Goal: Task Accomplishment & Management: Manage account settings

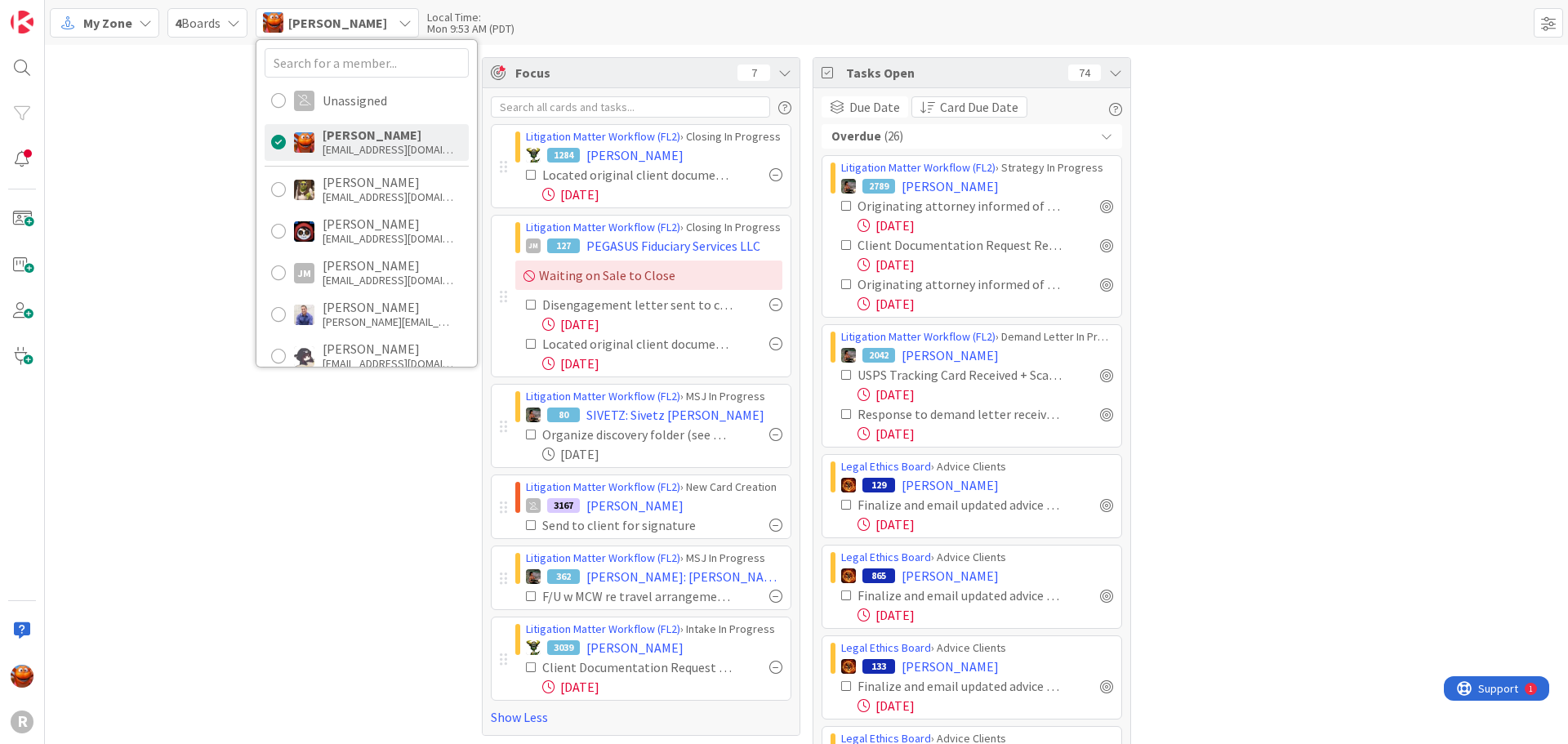
scroll to position [76, 0]
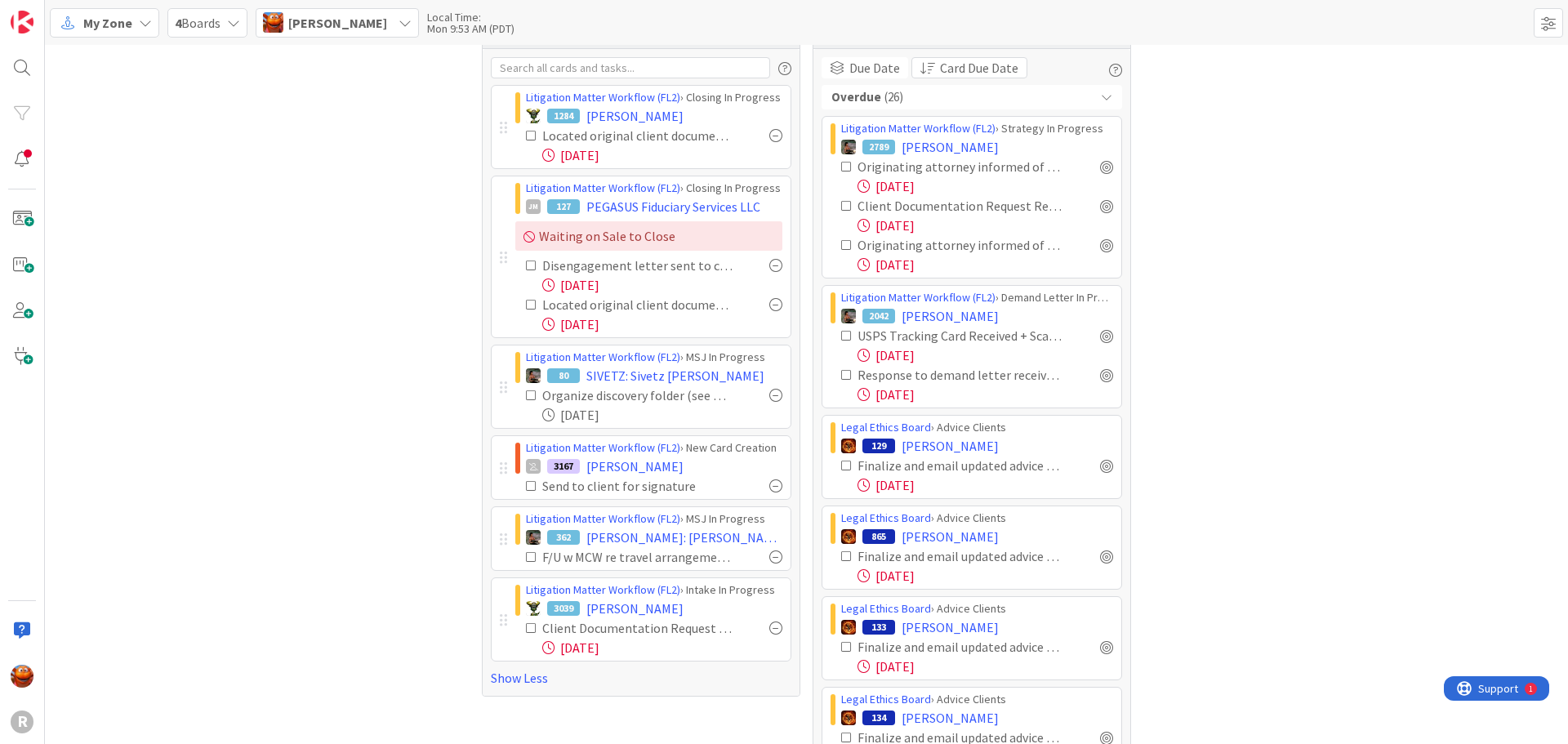
scroll to position [0, 0]
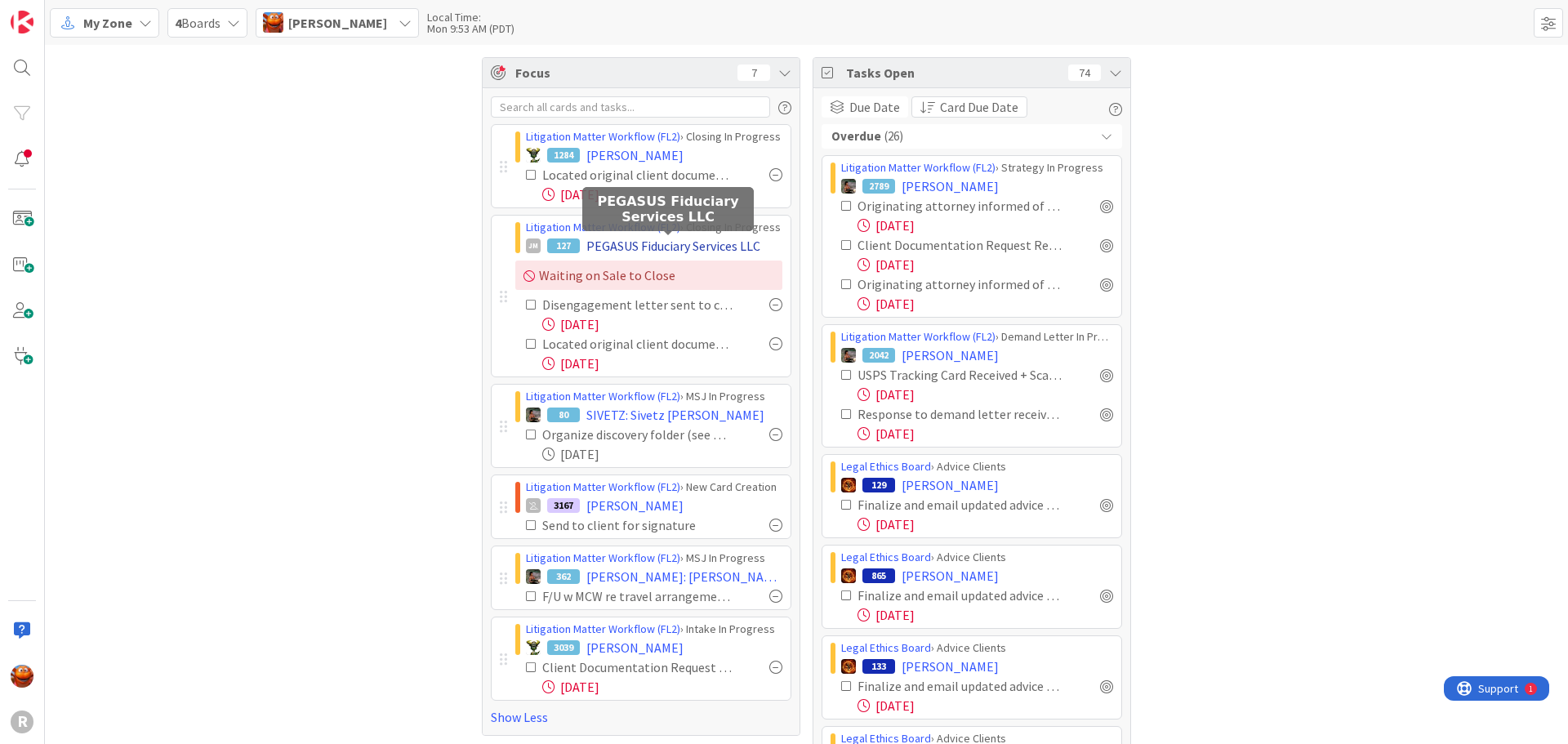
click at [644, 245] on span "PEGASUS Fiduciary Services LLC" at bounding box center [673, 245] width 174 height 19
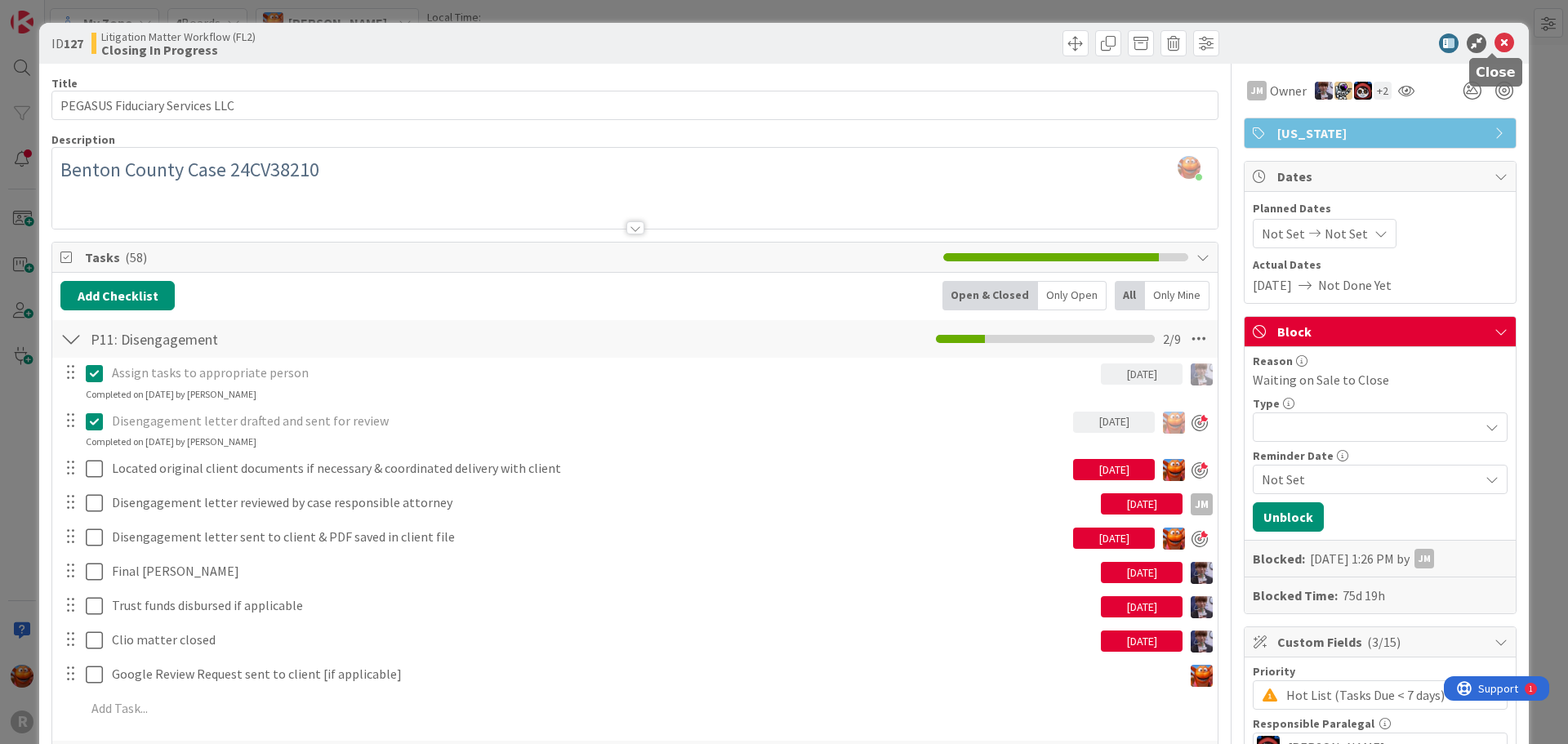
click at [1495, 47] on icon at bounding box center [1504, 43] width 19 height 19
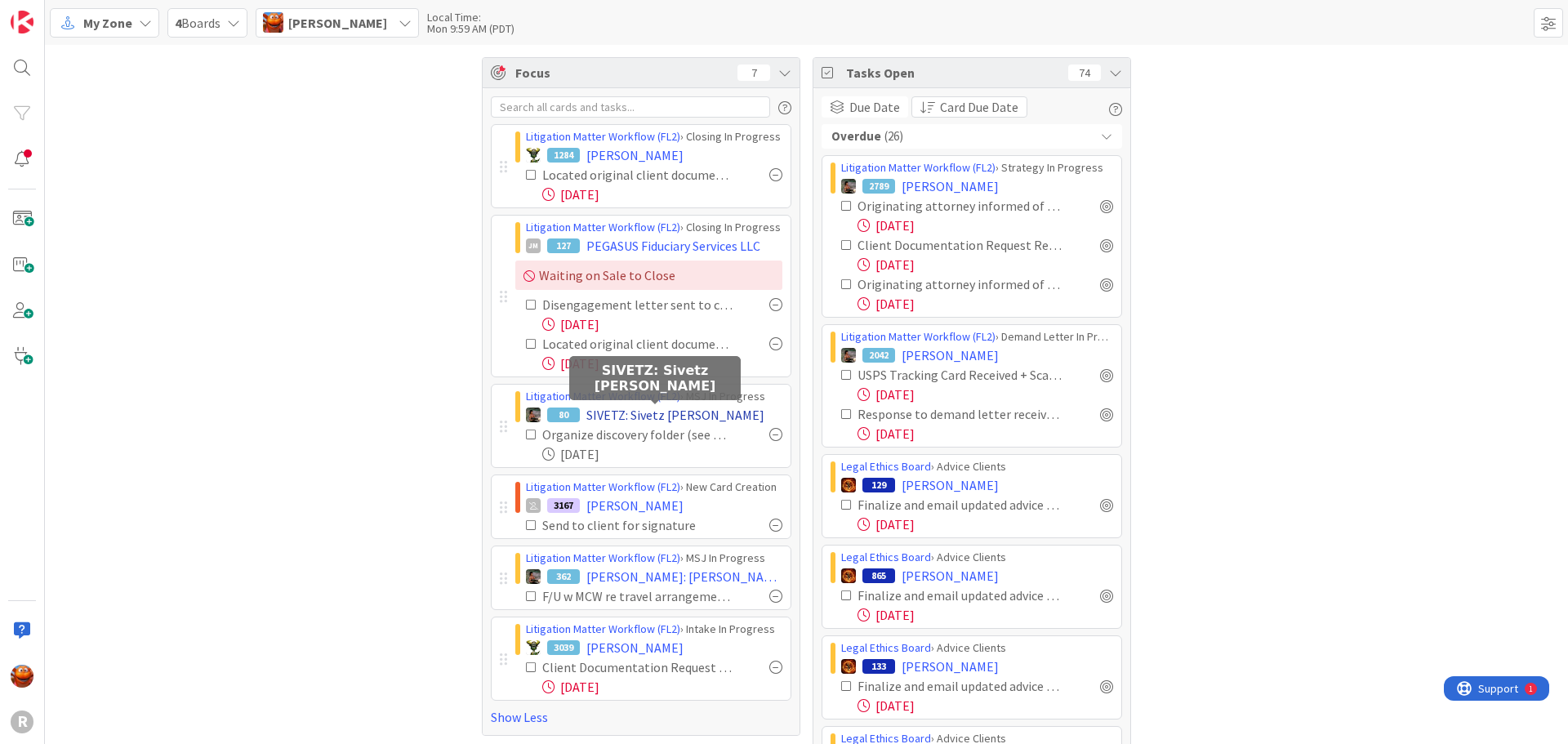
click at [685, 411] on span "SIVETZ: Sivetz [PERSON_NAME]" at bounding box center [675, 414] width 178 height 19
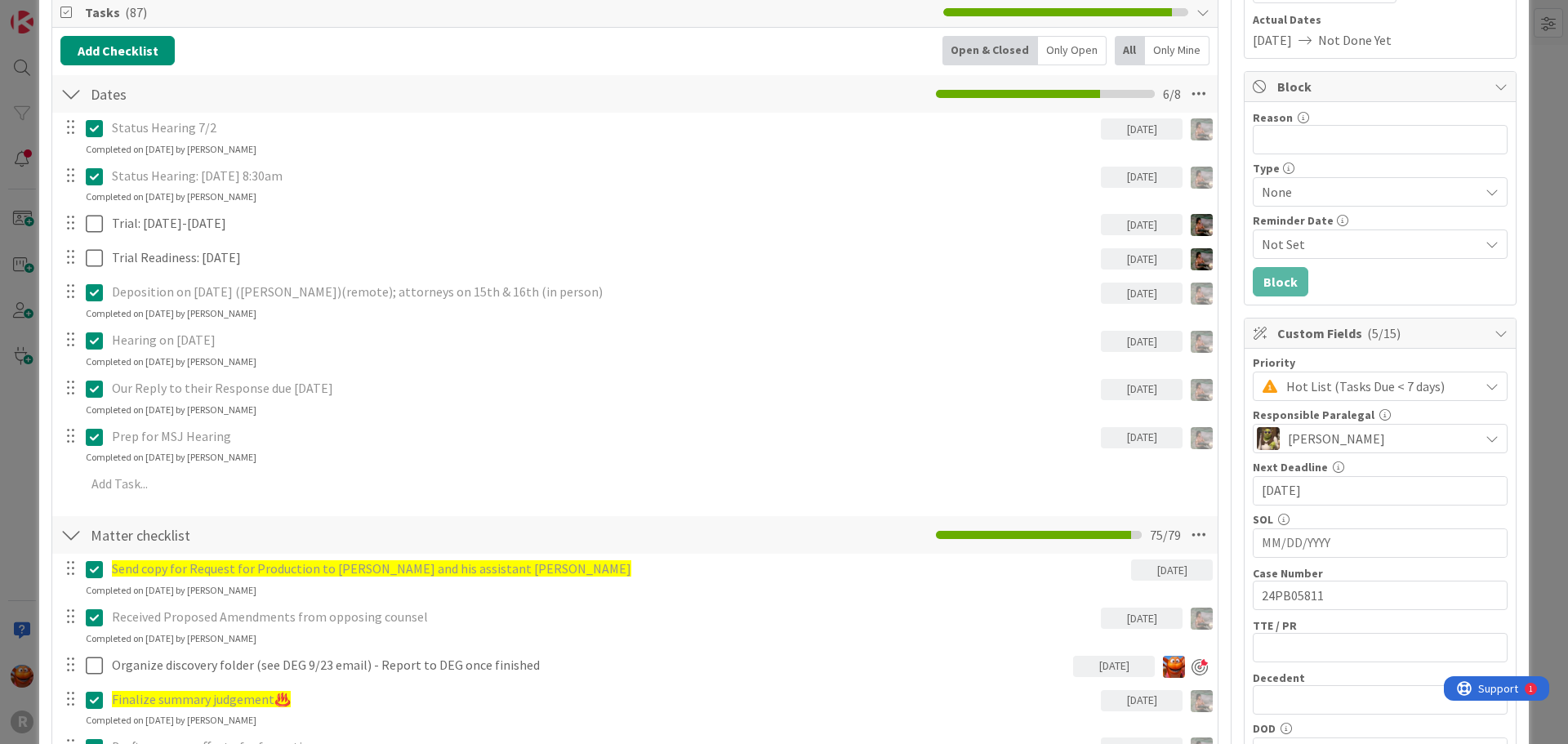
scroll to position [408, 0]
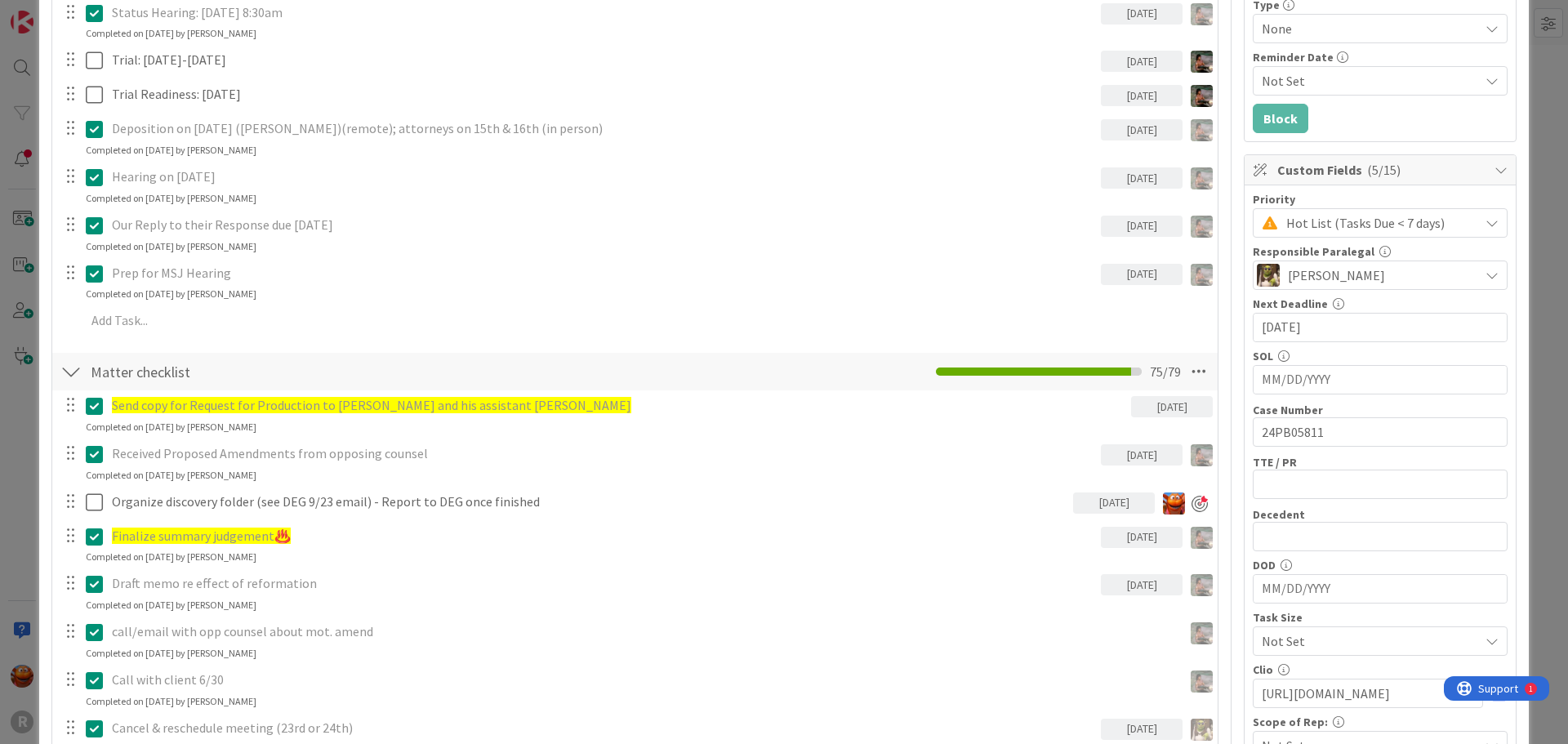
click at [5, 309] on div "ID 80 Litigation Matter Workflow (FL2) MSJ In Progress Title 26 / 128 SIVETZ: S…" at bounding box center [784, 372] width 1568 height 744
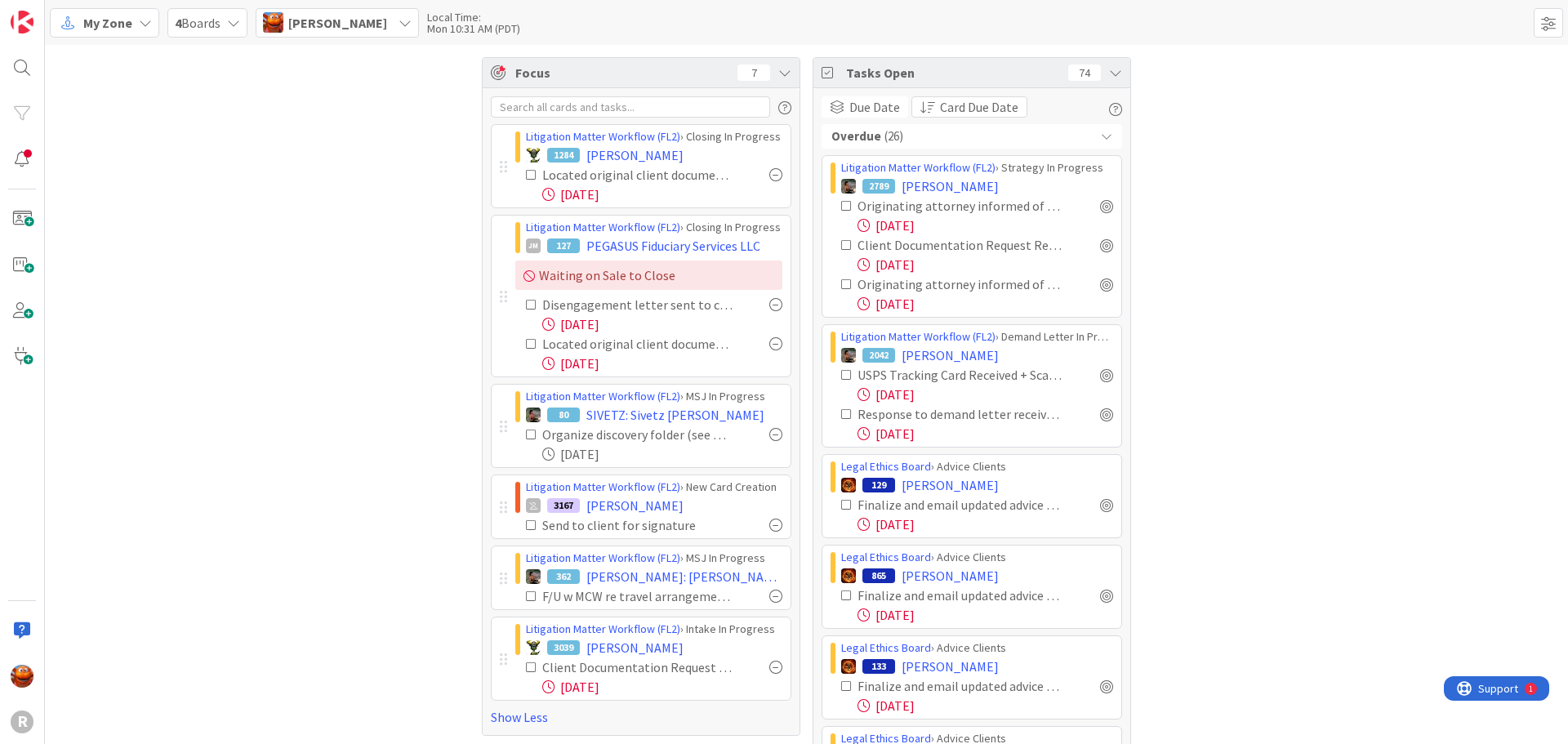
click at [123, 28] on span "My Zone" at bounding box center [108, 23] width 49 height 19
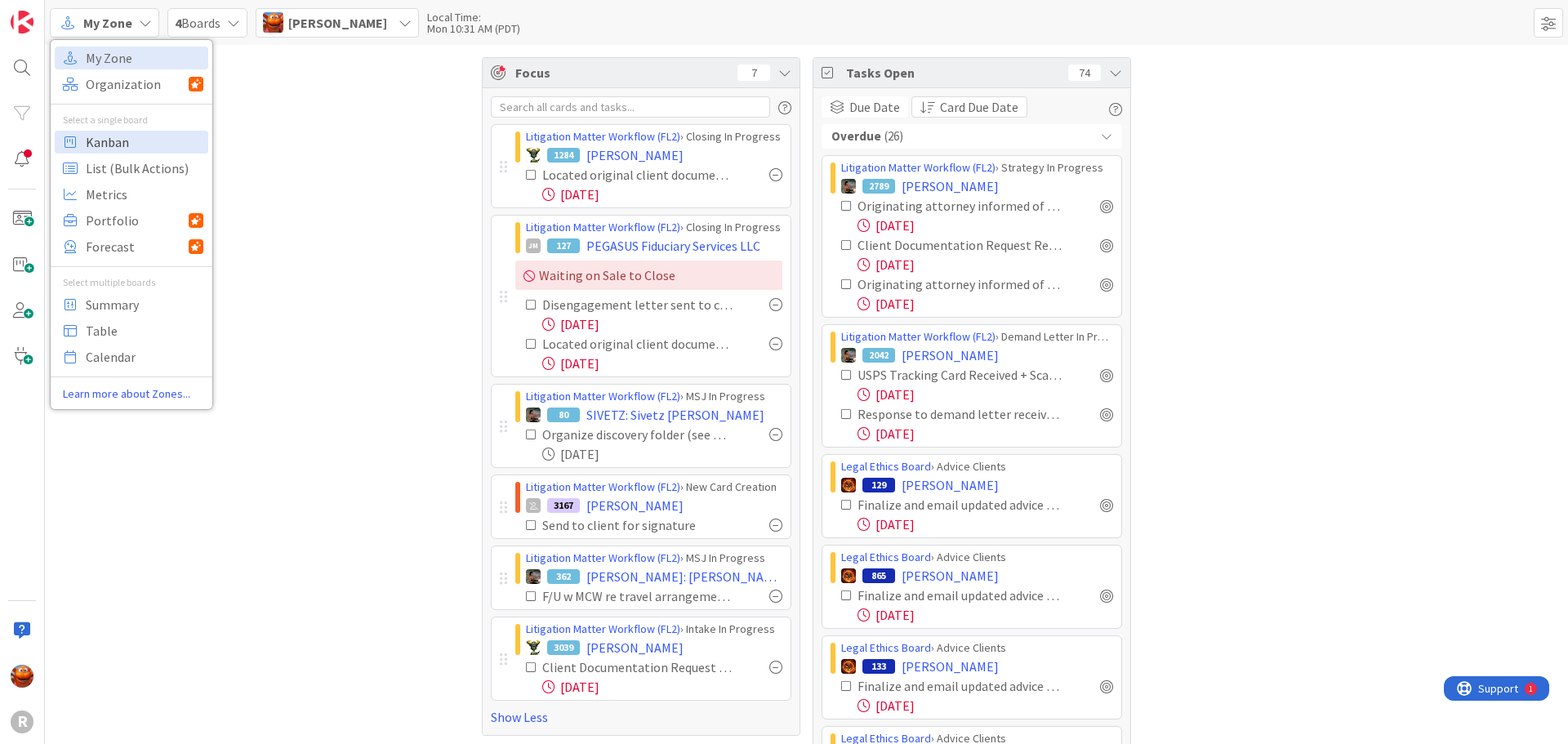
click at [135, 144] on span "Kanban" at bounding box center [144, 142] width 118 height 24
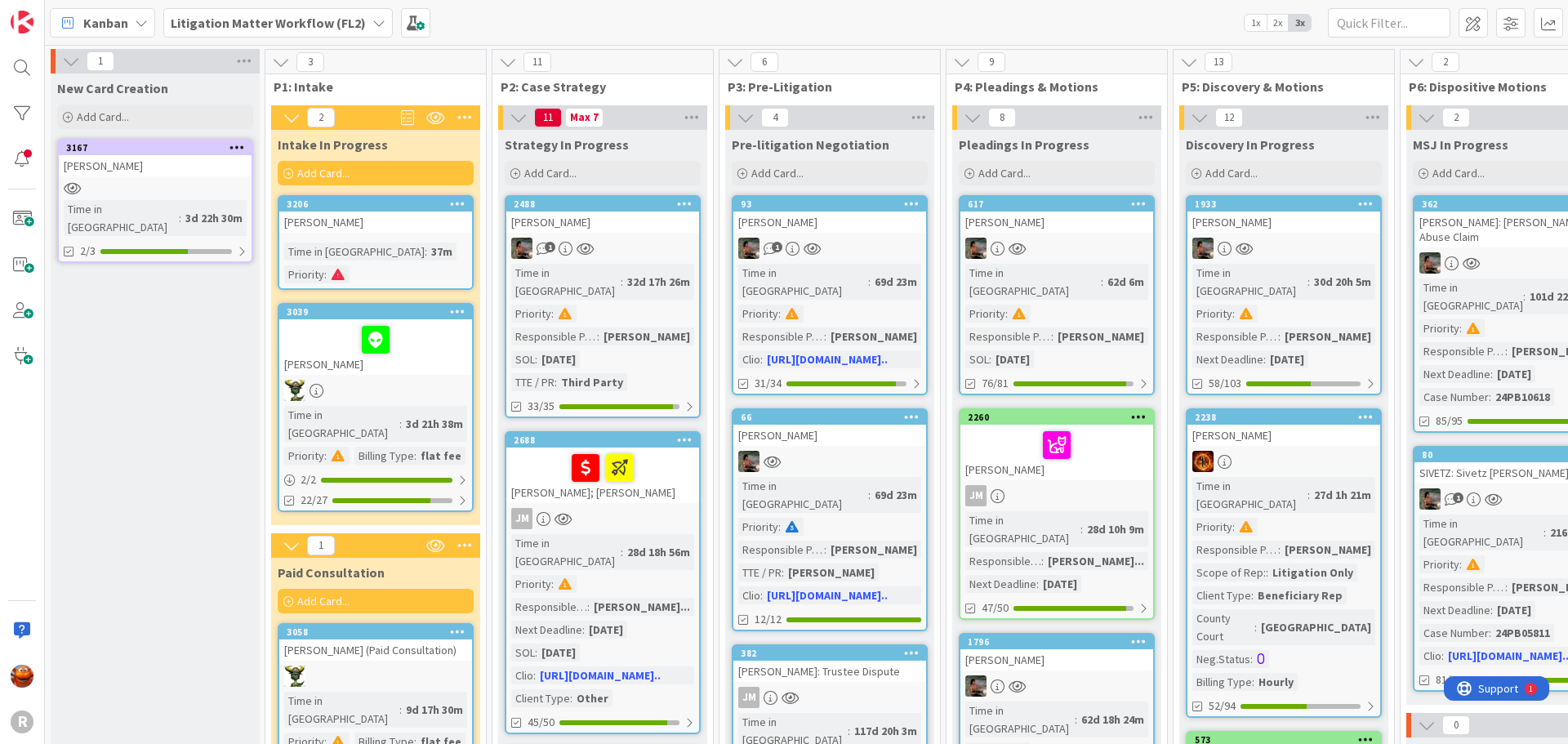
click at [390, 221] on div "[PERSON_NAME]" at bounding box center [376, 221] width 193 height 21
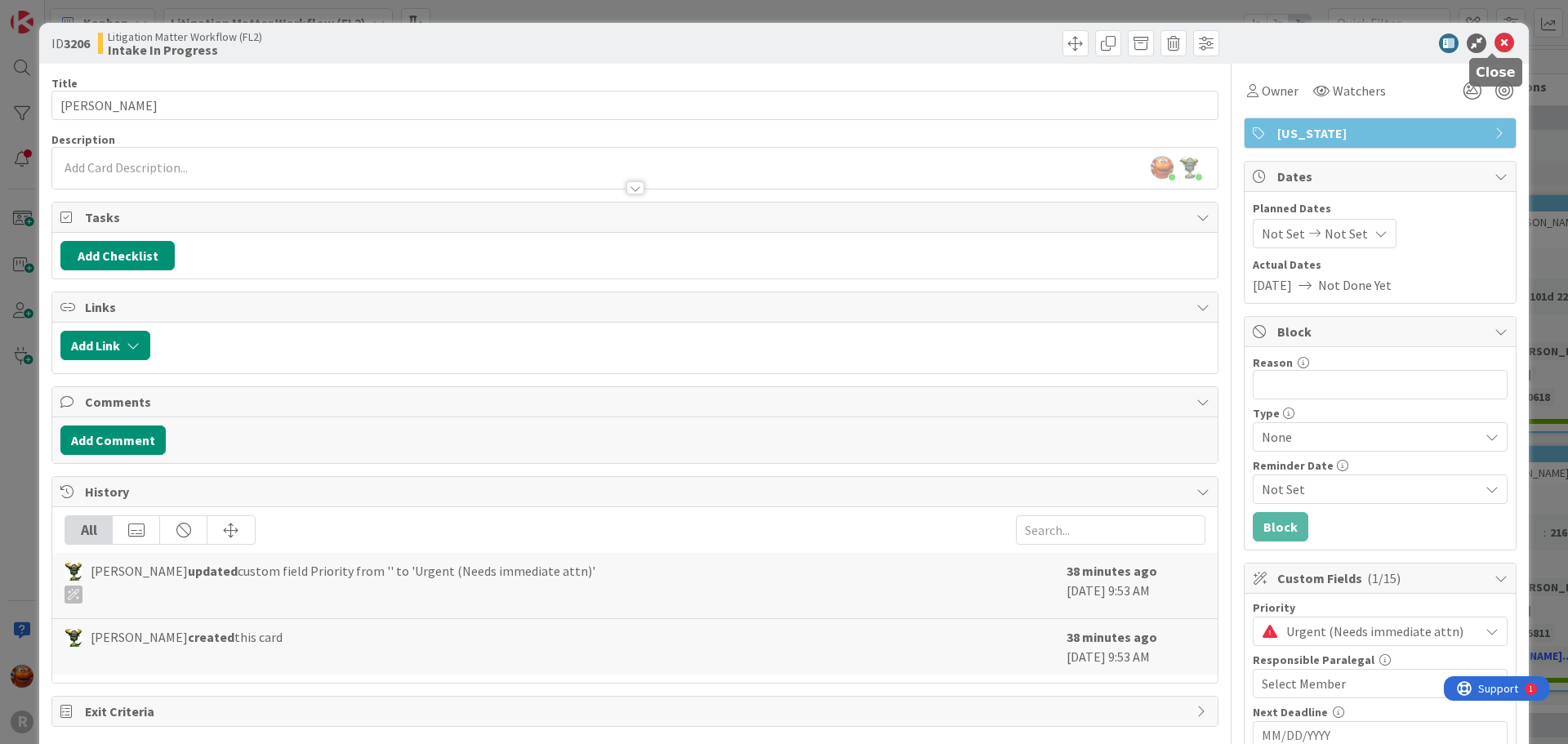
click at [1495, 43] on icon at bounding box center [1504, 43] width 19 height 19
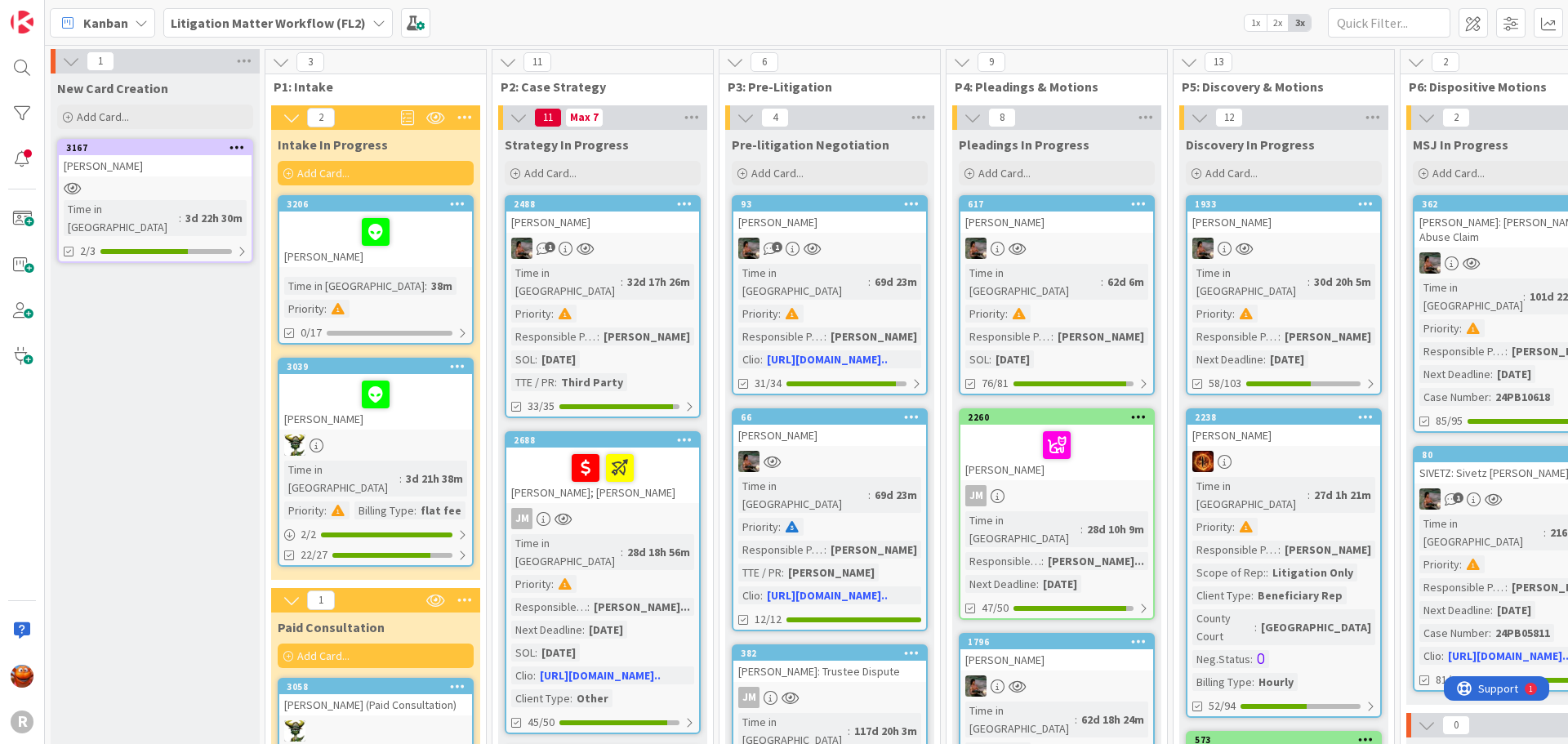
click at [430, 256] on div "[PERSON_NAME]" at bounding box center [376, 239] width 193 height 56
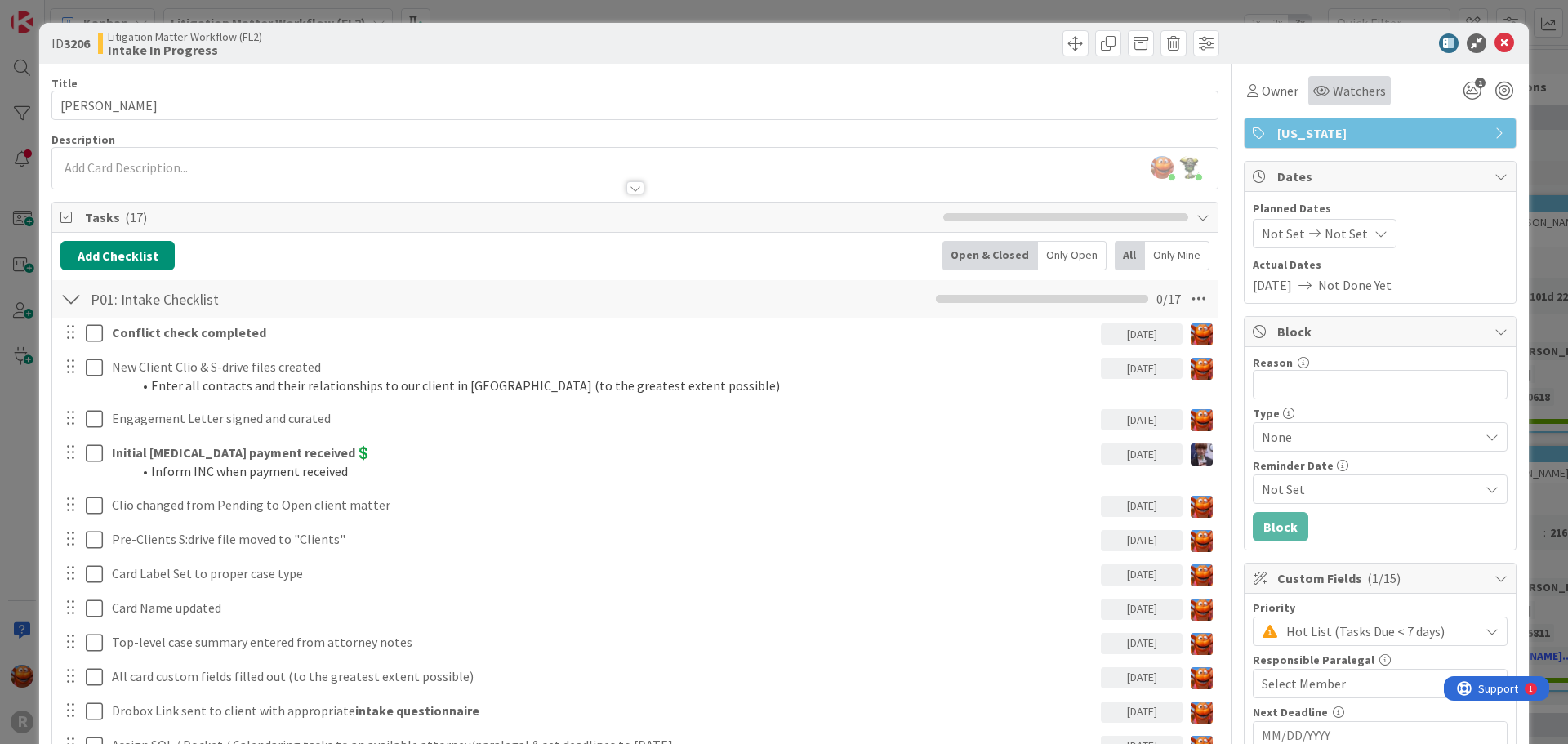
click at [1352, 84] on span "Watchers" at bounding box center [1360, 90] width 53 height 19
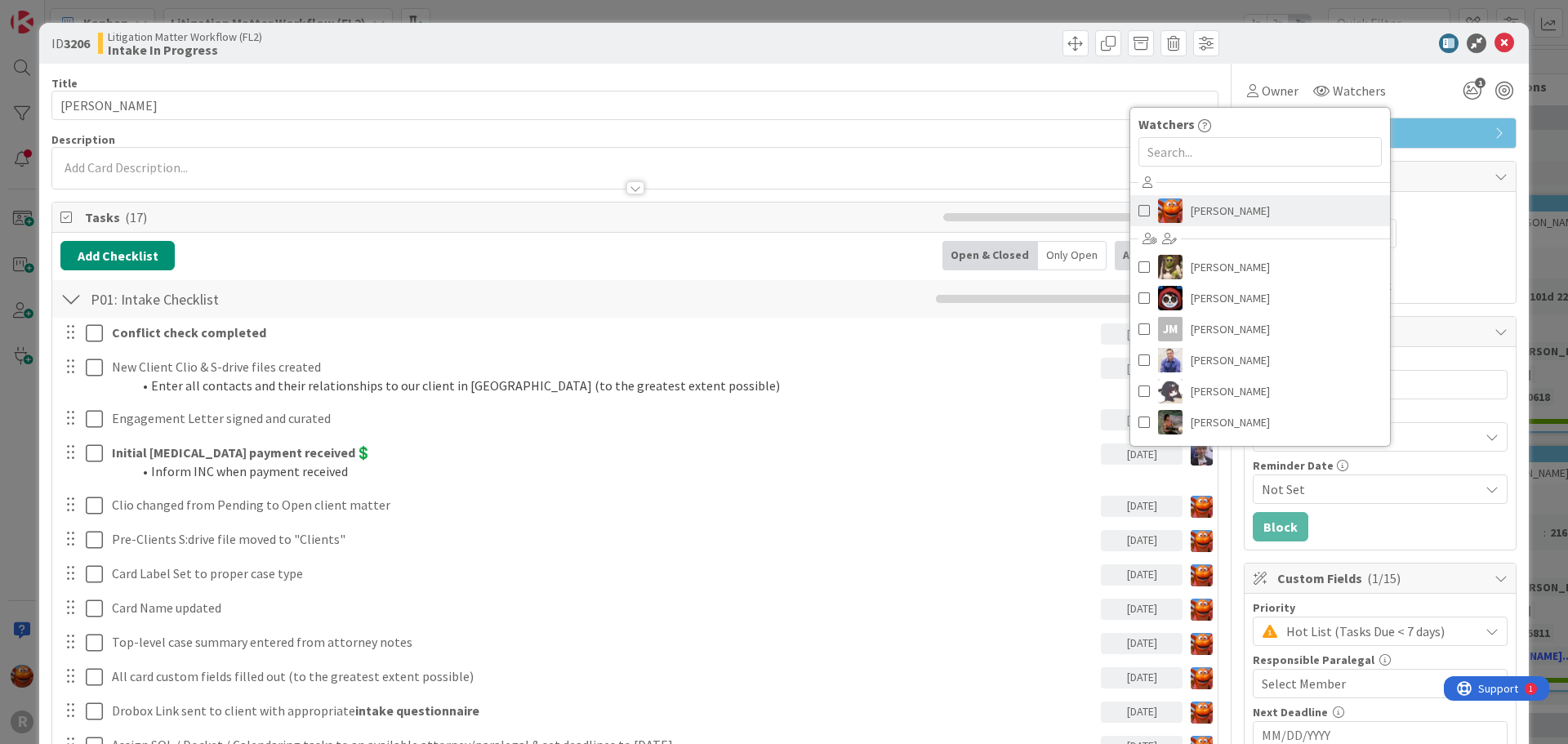
click at [1194, 220] on span "[PERSON_NAME]" at bounding box center [1230, 210] width 79 height 24
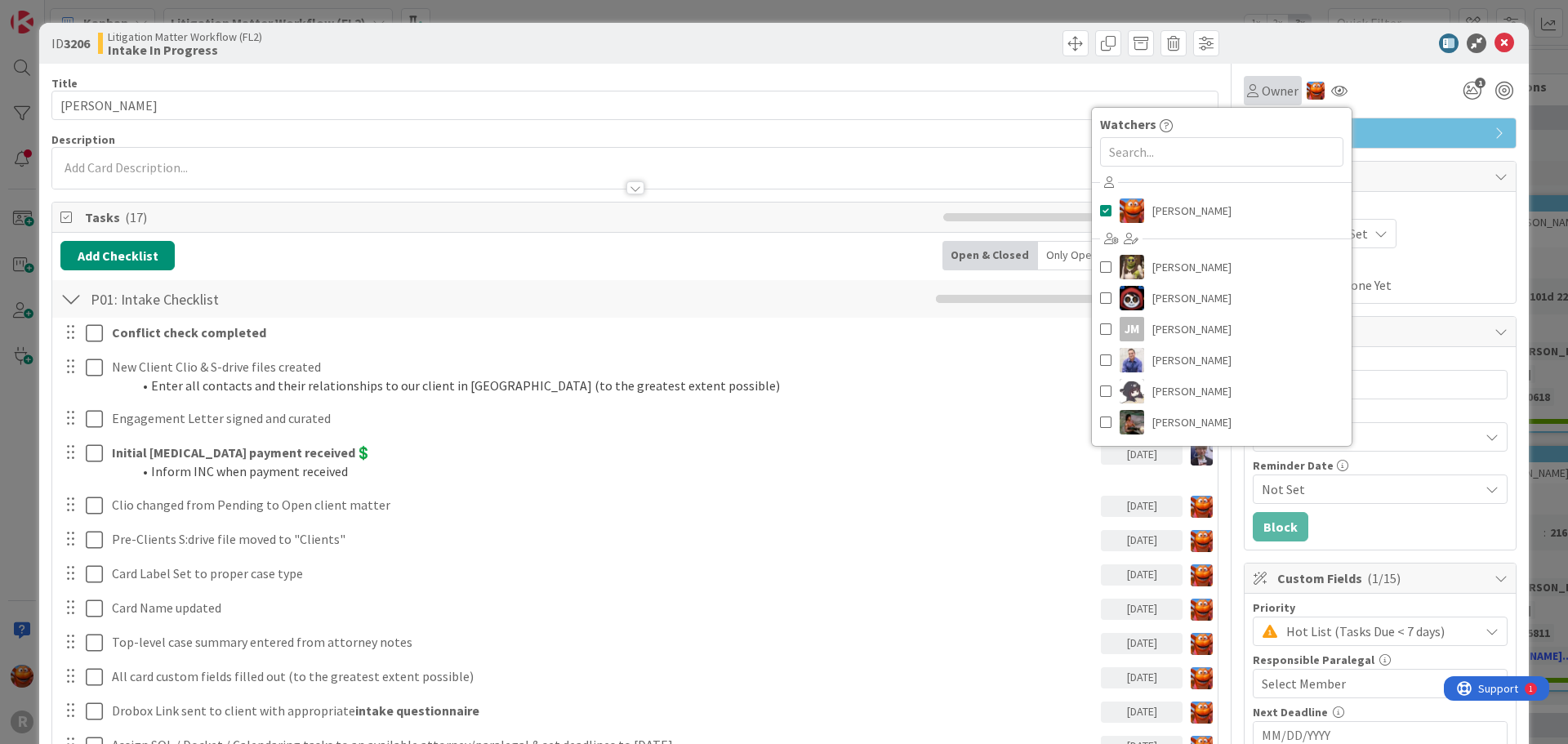
click at [1262, 87] on span "Owner" at bounding box center [1281, 90] width 37 height 19
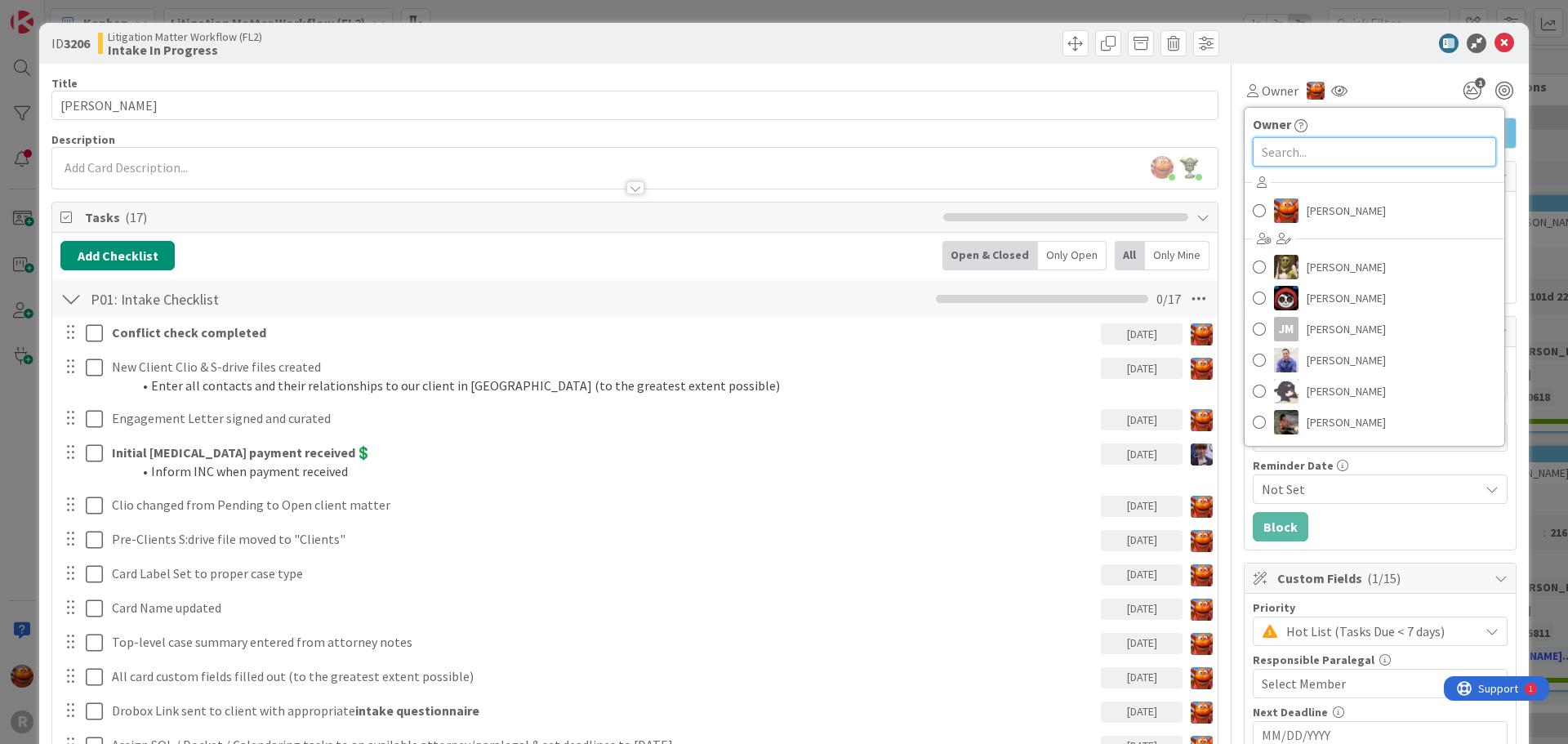
click at [1277, 144] on input "text" at bounding box center [1375, 151] width 244 height 29
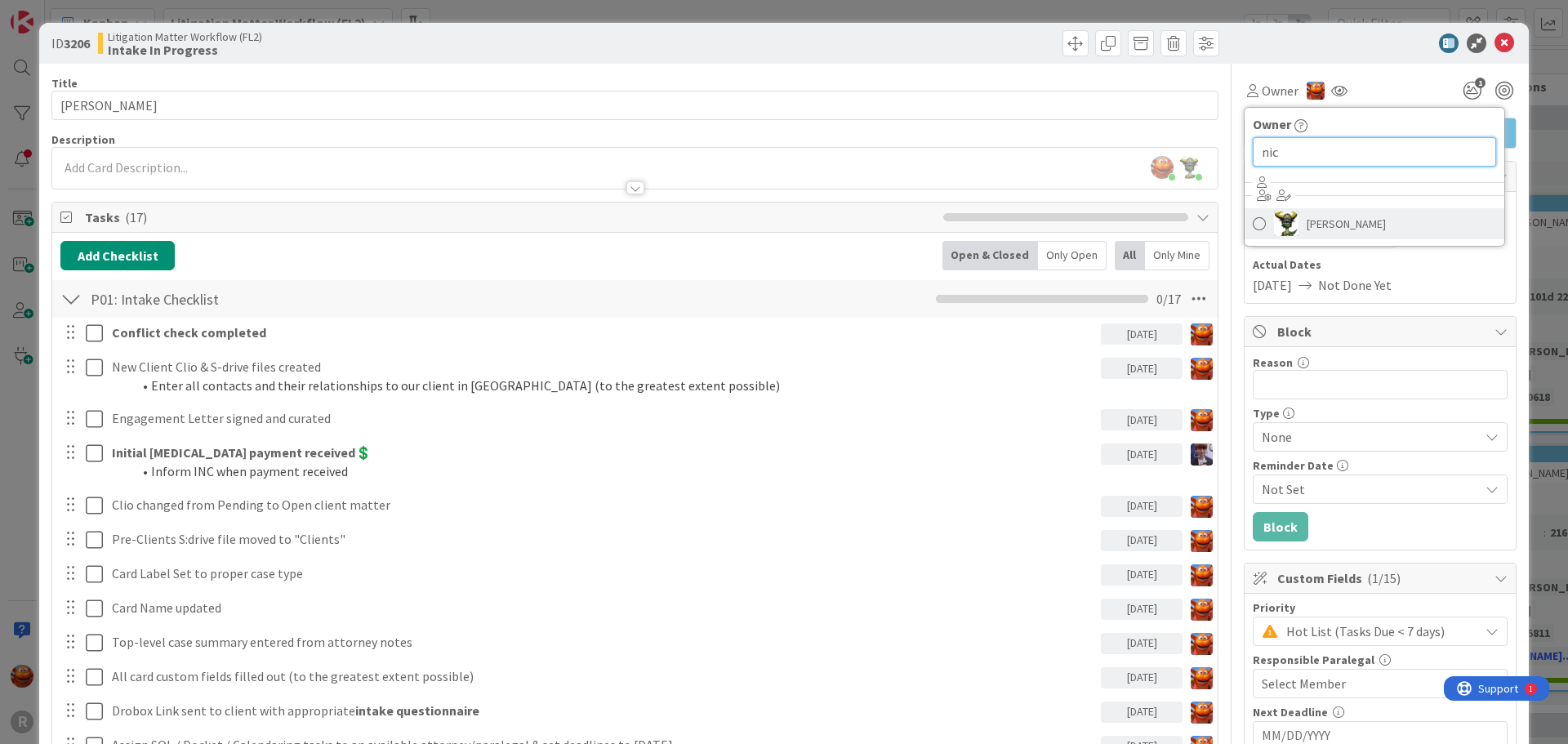
type input "nic"
click at [1307, 230] on span "Nic Corbett" at bounding box center [1346, 223] width 79 height 24
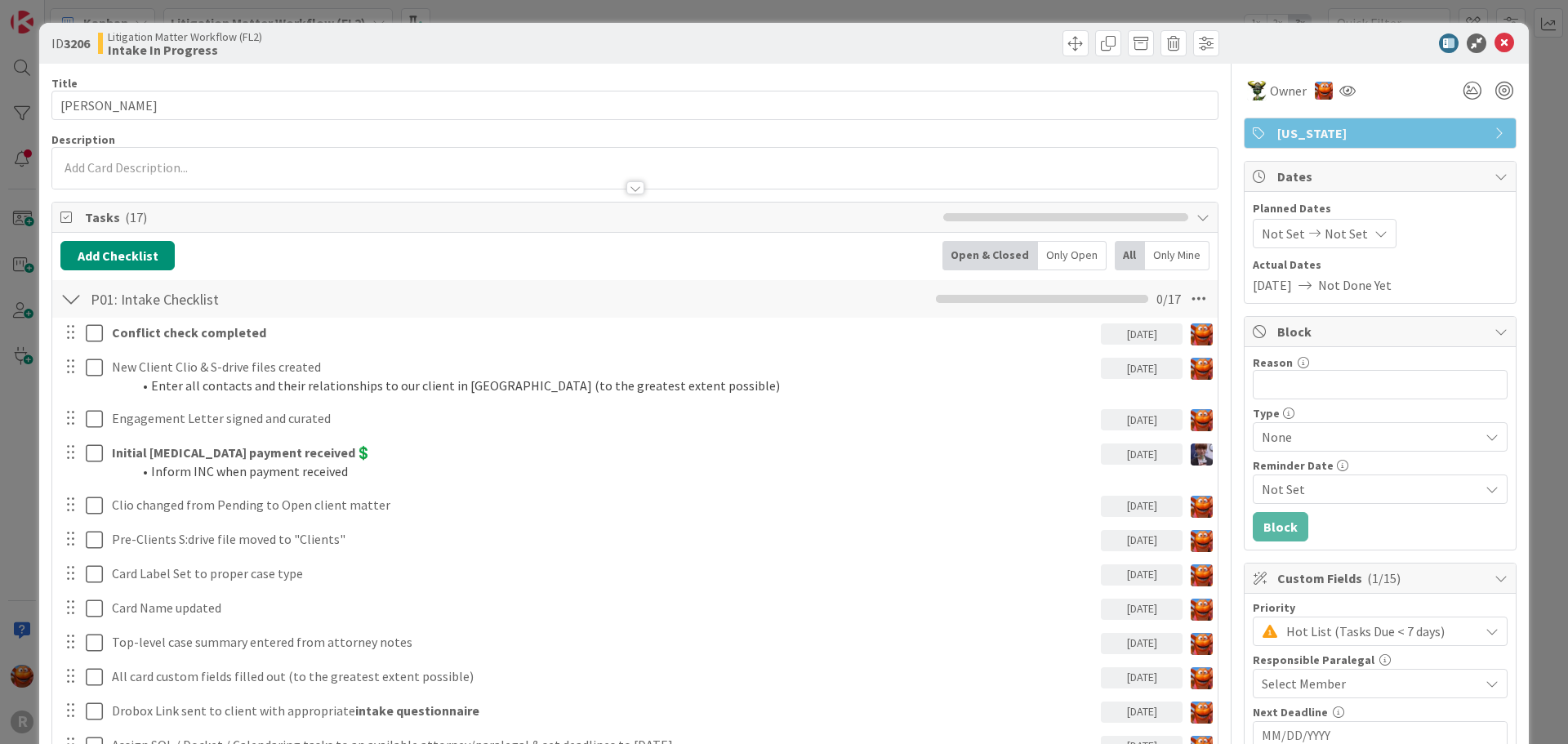
click at [230, 17] on div "ID 3206 Litigation Matter Workflow (FL2) Intake In Progress Title 14 / 128 [PER…" at bounding box center [784, 372] width 1568 height 744
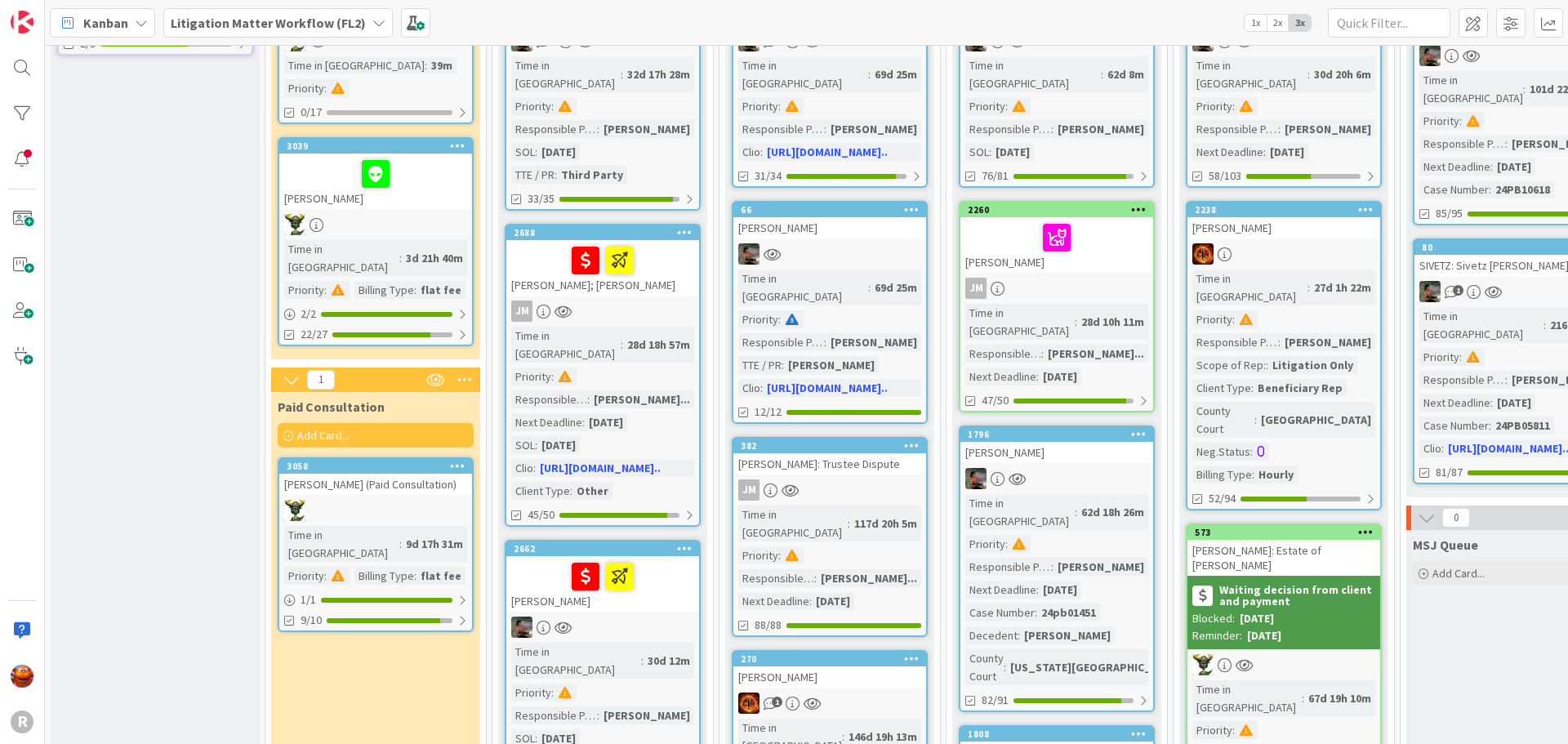
scroll to position [245, 0]
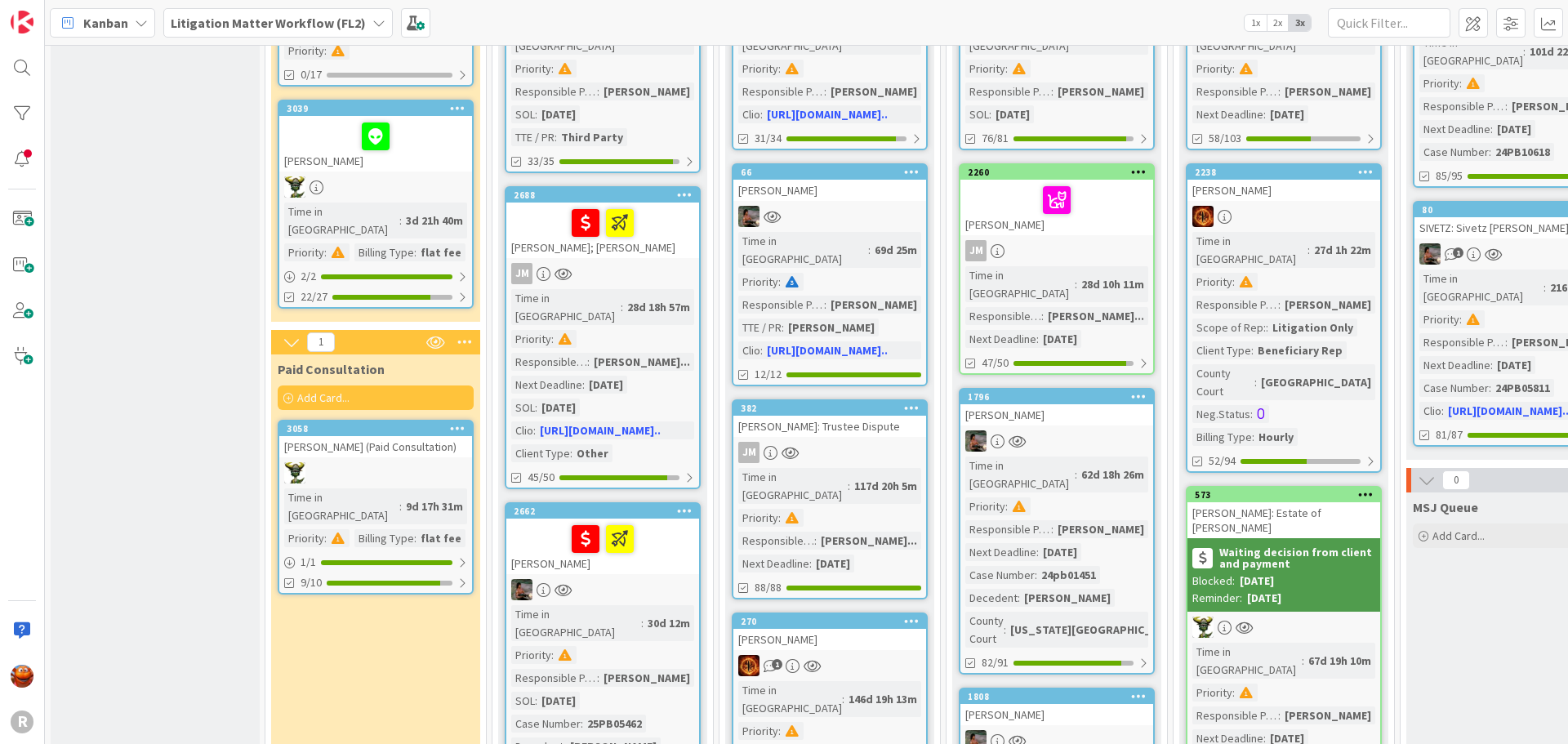
click at [374, 463] on div at bounding box center [376, 473] width 193 height 21
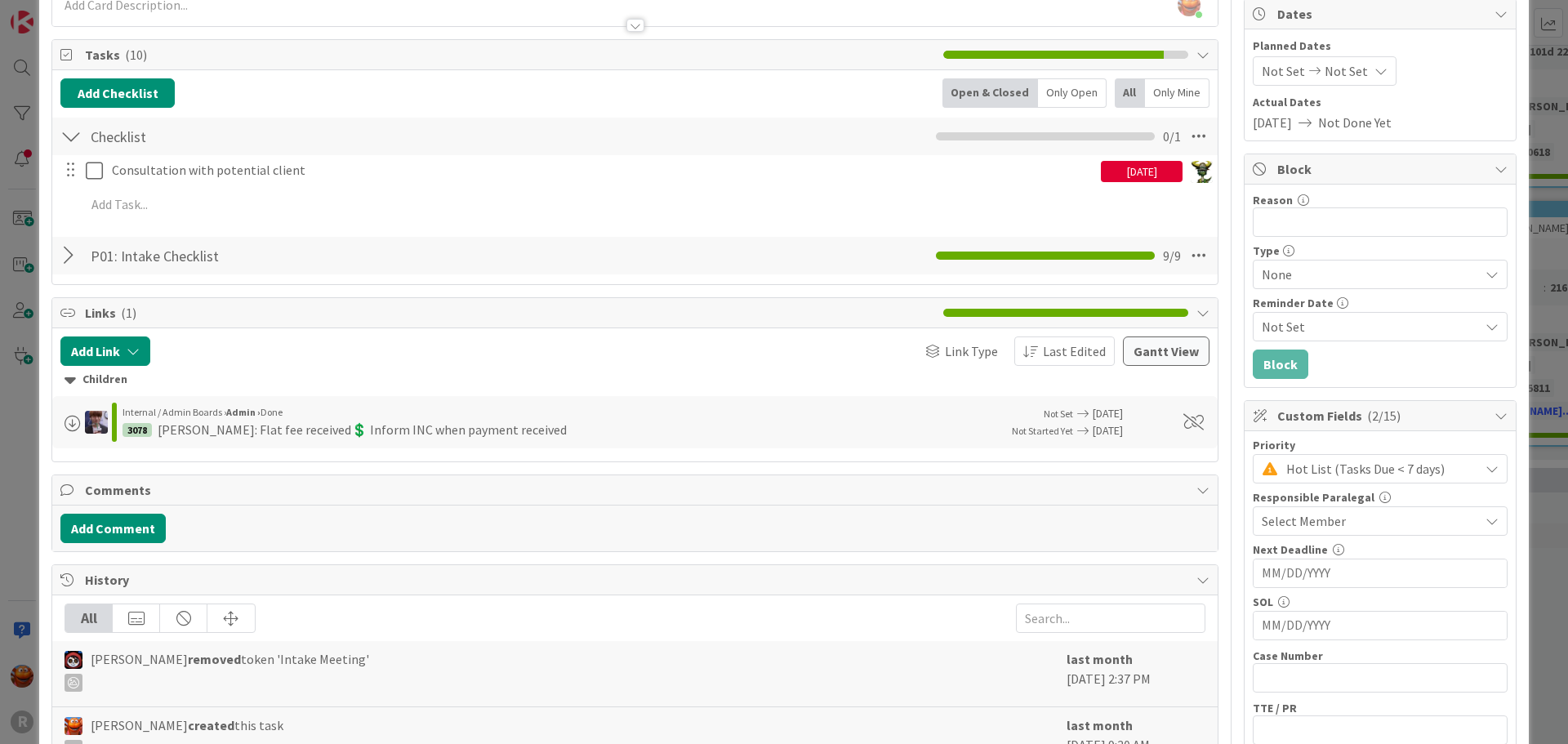
scroll to position [164, 0]
click at [65, 251] on div at bounding box center [70, 255] width 21 height 29
